Goal: Information Seeking & Learning: Learn about a topic

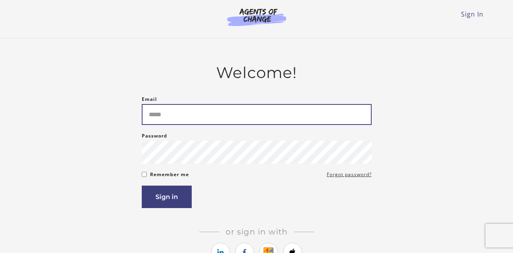
click at [198, 117] on input "Email" at bounding box center [257, 114] width 230 height 21
type input "**********"
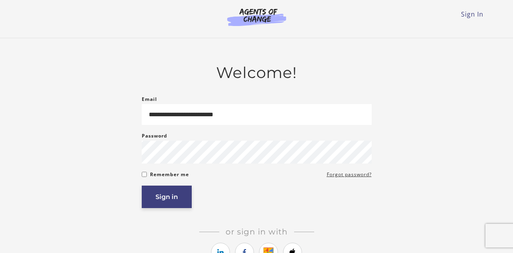
click at [167, 199] on button "Sign in" at bounding box center [167, 197] width 50 height 22
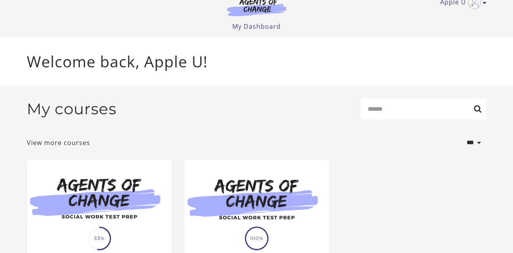
scroll to position [16, 0]
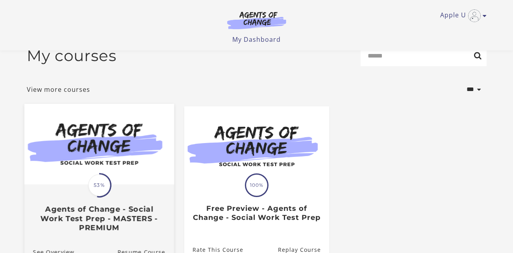
click at [105, 203] on div "Translation missing: en.liquid.partials.dashboard_course_card.progress_descript…" at bounding box center [99, 208] width 150 height 47
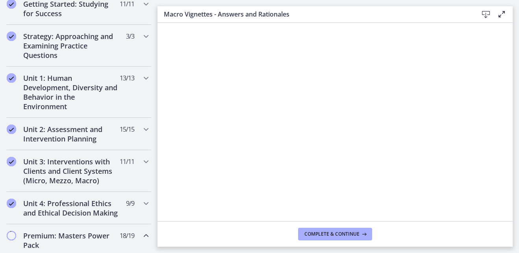
scroll to position [142, 0]
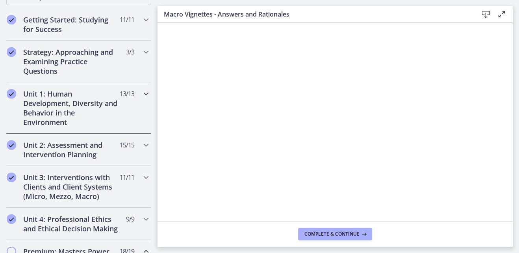
click at [141, 91] on icon "Chapters" at bounding box center [145, 93] width 9 height 9
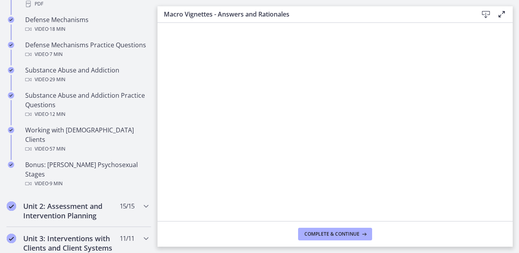
scroll to position [489, 0]
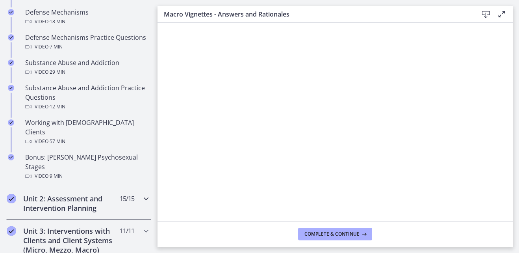
click at [141, 194] on icon "Chapters" at bounding box center [145, 198] width 9 height 9
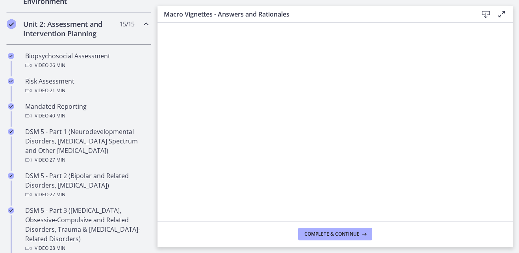
scroll to position [259, 0]
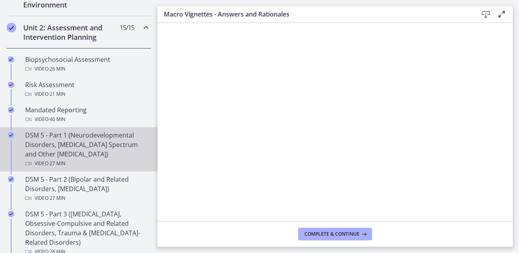
click at [95, 143] on div "DSM 5 - Part 1 (Neurodevelopmental Disorders, [MEDICAL_DATA] Spectrum and Other…" at bounding box center [86, 149] width 123 height 38
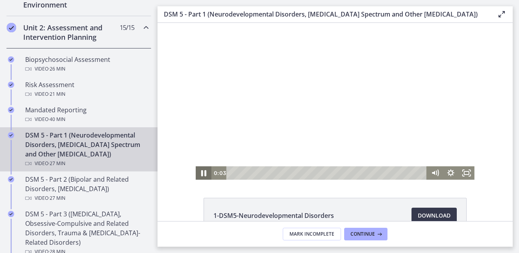
click at [201, 174] on icon "Pause" at bounding box center [203, 173] width 5 height 6
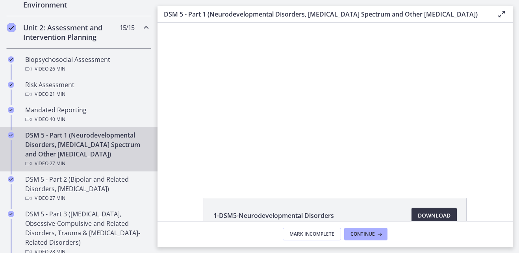
click at [423, 215] on span "Download Opens in a new window" at bounding box center [434, 215] width 33 height 9
click at [372, 234] on span "Continue" at bounding box center [363, 234] width 24 height 6
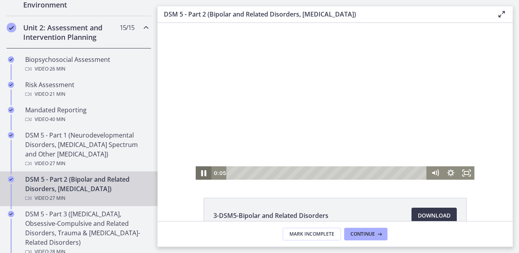
click at [201, 176] on icon "Pause" at bounding box center [203, 173] width 5 height 6
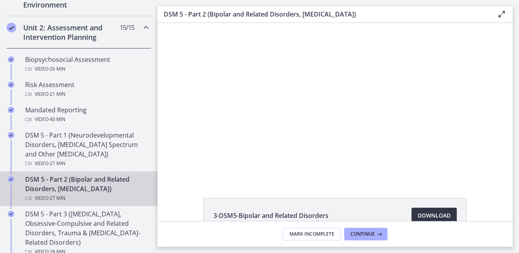
click at [426, 214] on span "Download Opens in a new window" at bounding box center [434, 215] width 33 height 9
click at [370, 234] on span "Continue" at bounding box center [363, 234] width 24 height 6
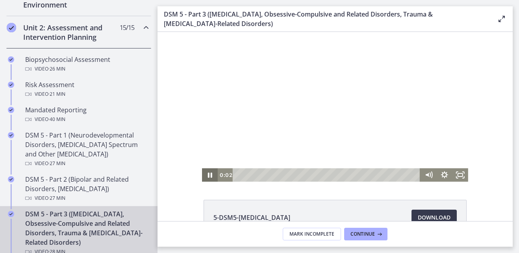
click at [211, 175] on icon "Pause" at bounding box center [210, 174] width 16 height 13
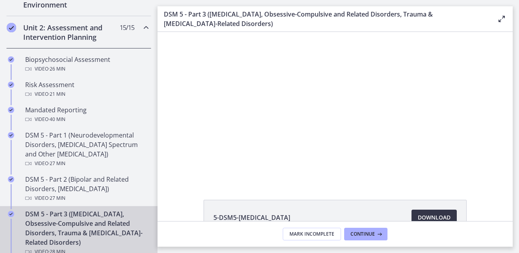
click at [425, 215] on span "Download Opens in a new window" at bounding box center [434, 217] width 33 height 9
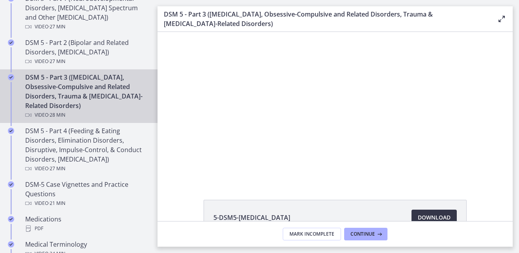
scroll to position [401, 0]
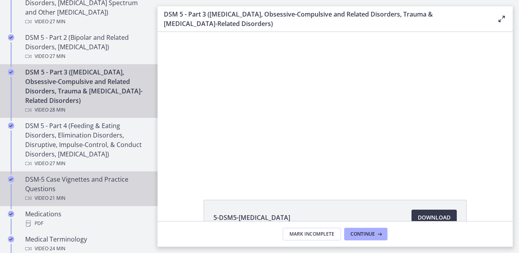
click at [96, 181] on div "DSM-5 Case Vignettes and Practice Questions Video · 21 min" at bounding box center [86, 189] width 123 height 28
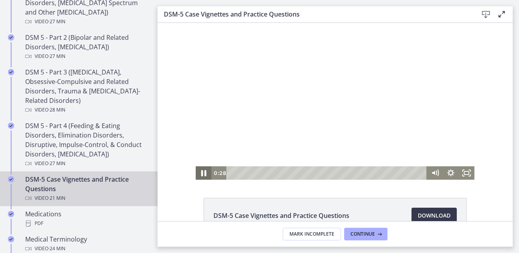
click at [201, 173] on icon "Pause" at bounding box center [203, 173] width 19 height 16
click at [202, 173] on icon "Play Video" at bounding box center [204, 173] width 5 height 7
click at [202, 175] on icon "Pause" at bounding box center [203, 173] width 19 height 16
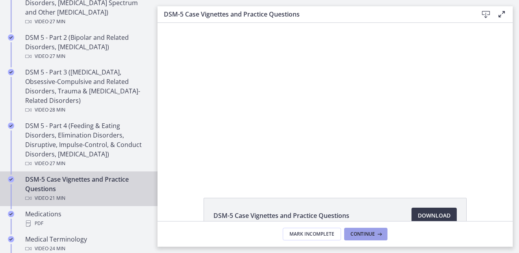
click at [357, 234] on span "Continue" at bounding box center [363, 234] width 24 height 6
